Goal: Navigation & Orientation: Find specific page/section

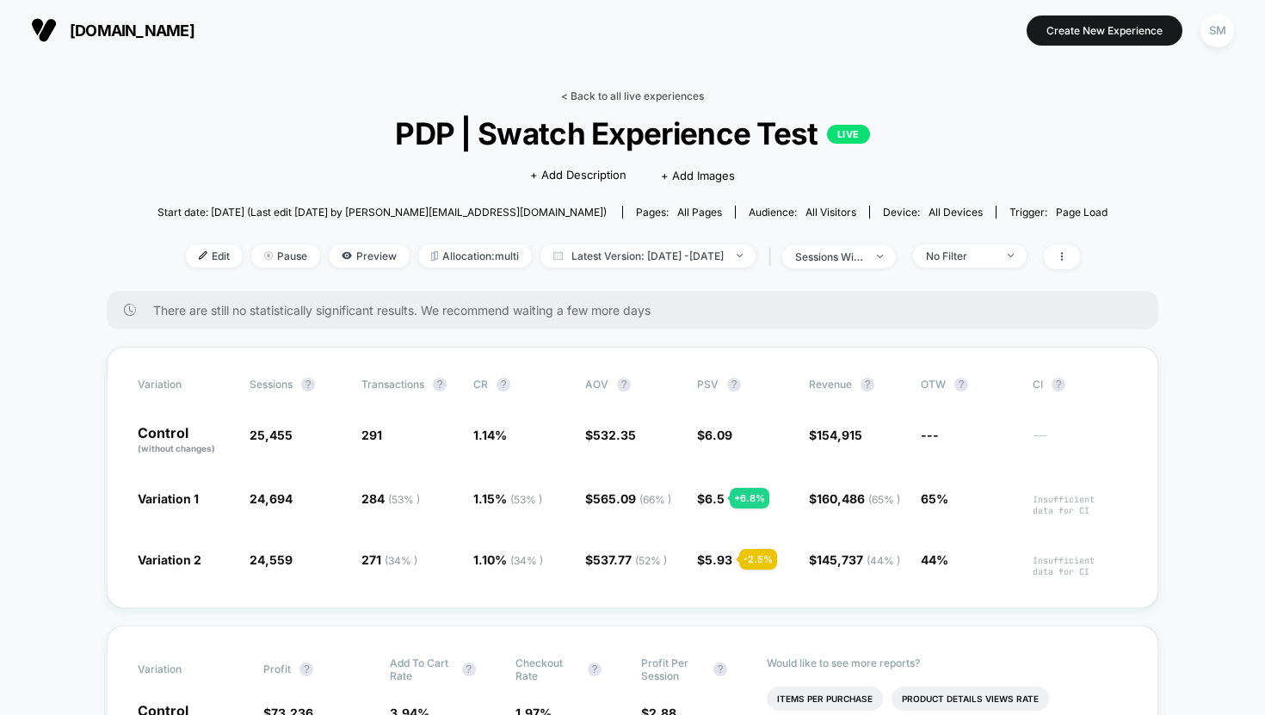
click at [665, 98] on link "< Back to all live experiences" at bounding box center [632, 95] width 143 height 13
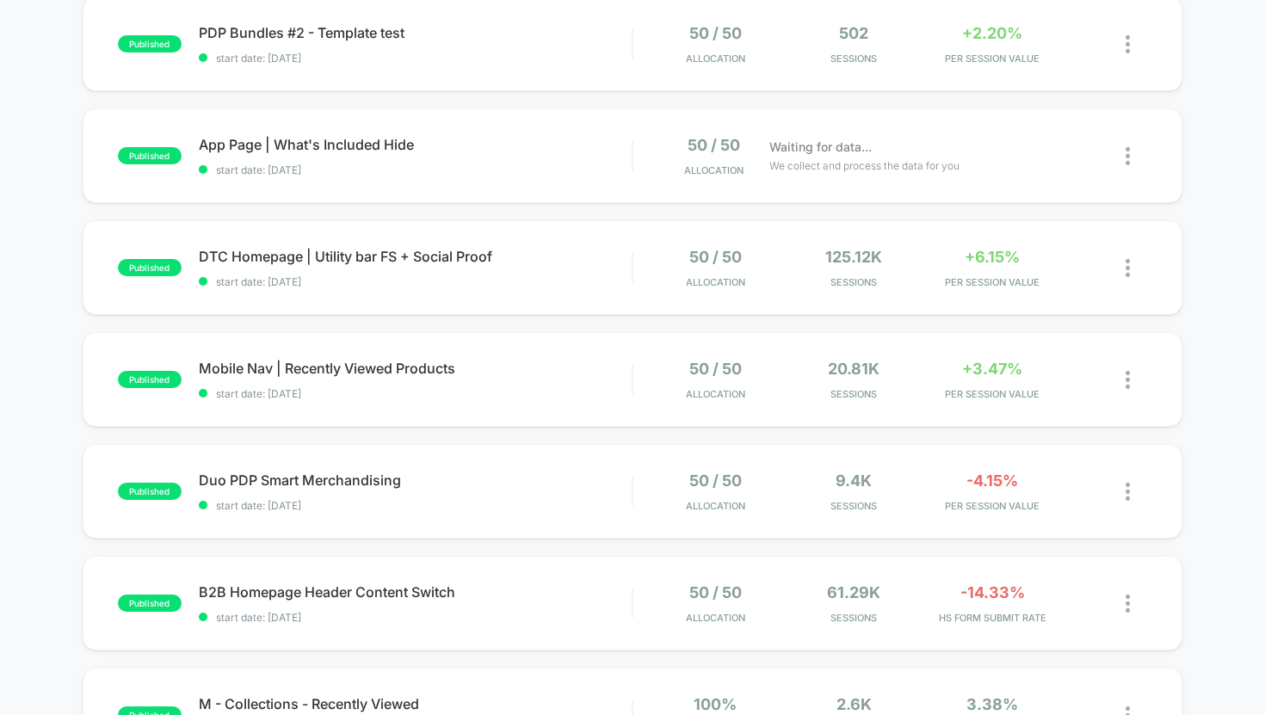
scroll to position [758, 0]
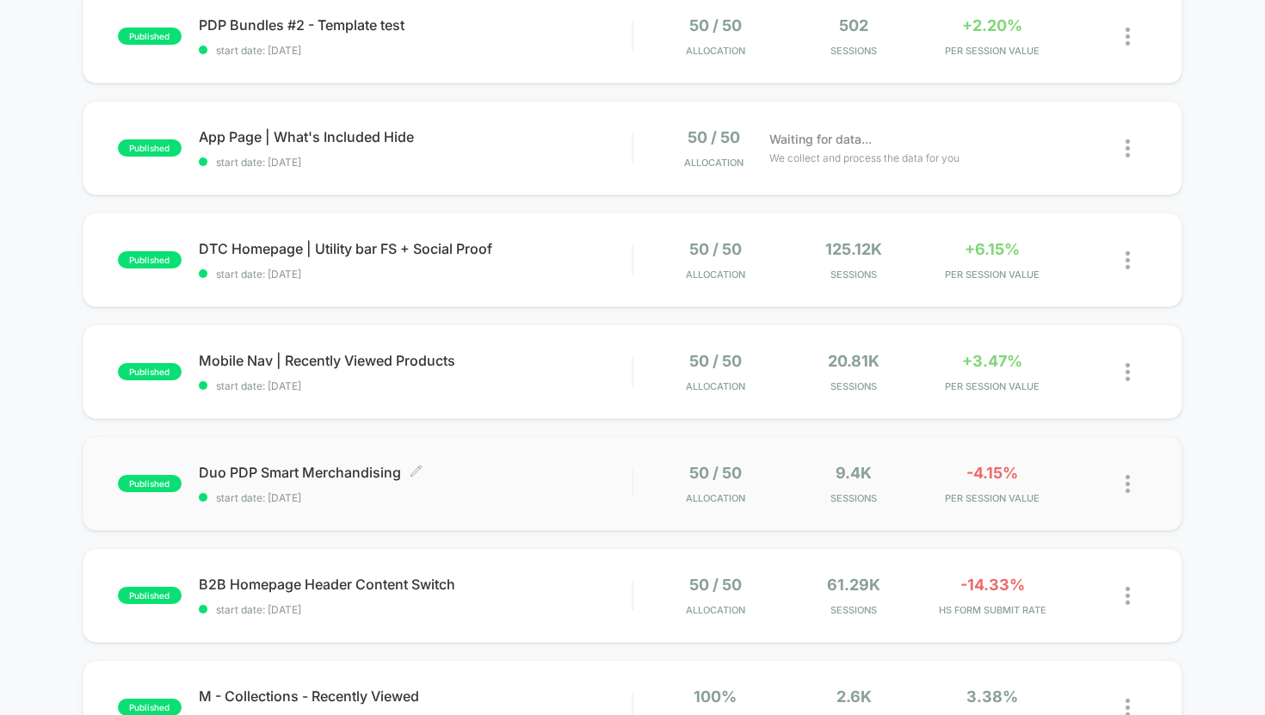
click at [498, 491] on span "start date: [DATE]" at bounding box center [416, 497] width 434 height 13
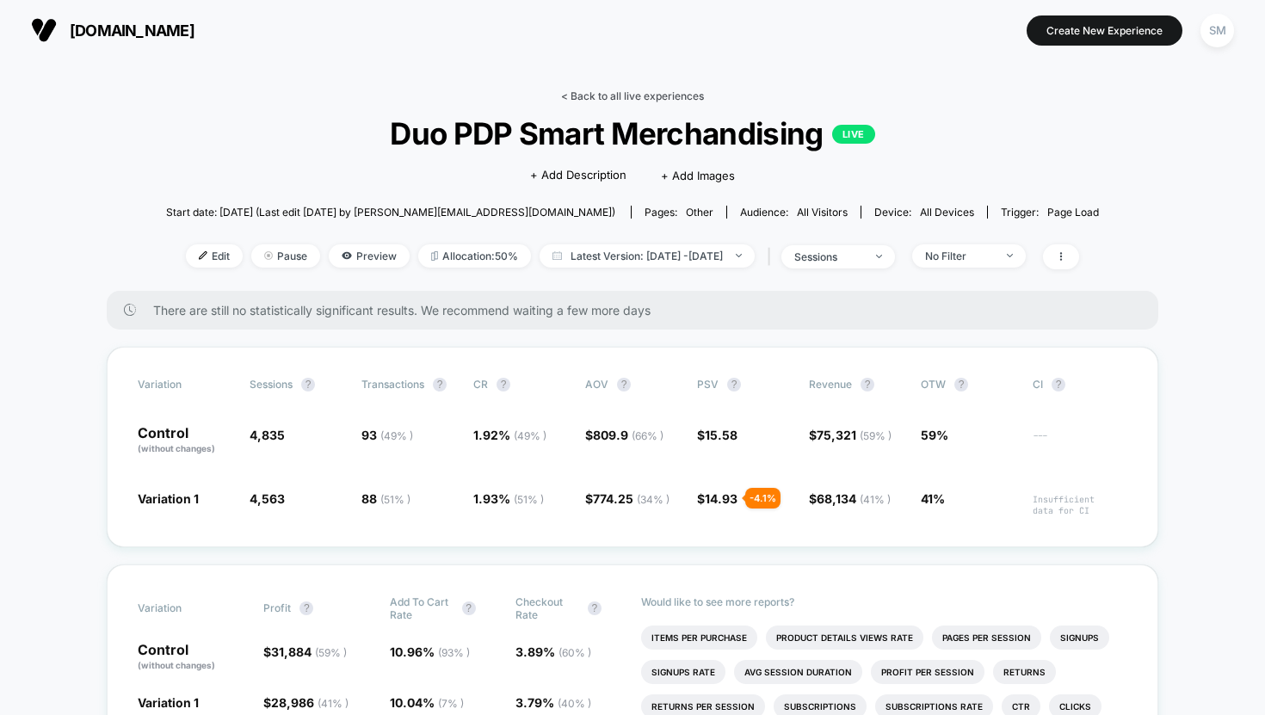
click at [595, 94] on link "< Back to all live experiences" at bounding box center [632, 95] width 143 height 13
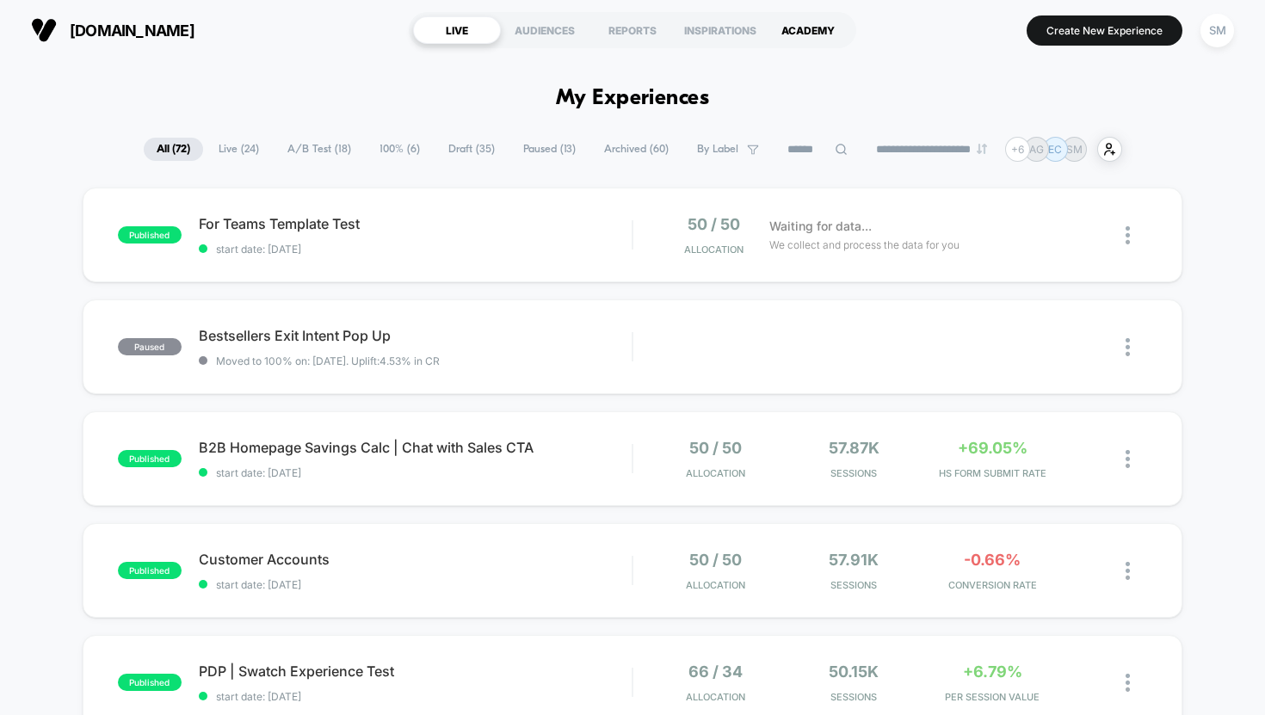
click at [805, 23] on div "ACADEMY" at bounding box center [808, 30] width 88 height 28
